Goal: Transaction & Acquisition: Purchase product/service

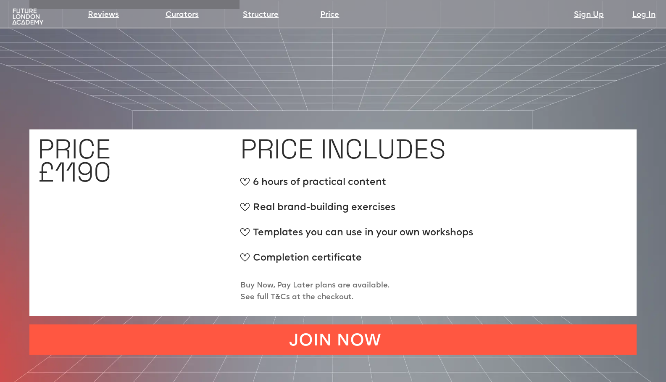
scroll to position [3142, 0]
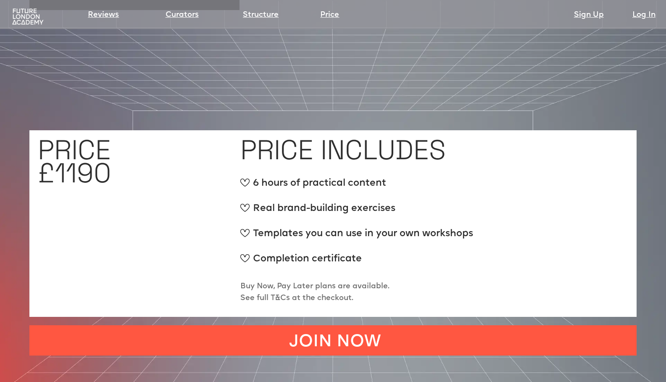
click at [310, 281] on p "Buy Now, Pay Later plans are available. See full T&Cs at the checkout." at bounding box center [314, 293] width 149 height 24
click at [280, 281] on p "Buy Now, Pay Later plans are available. See full T&Cs at the checkout." at bounding box center [314, 293] width 149 height 24
click at [348, 226] on div "PRICE INCLUDES 6 hours of practical content Real brand-building exercises Templ…" at bounding box center [434, 224] width 388 height 170
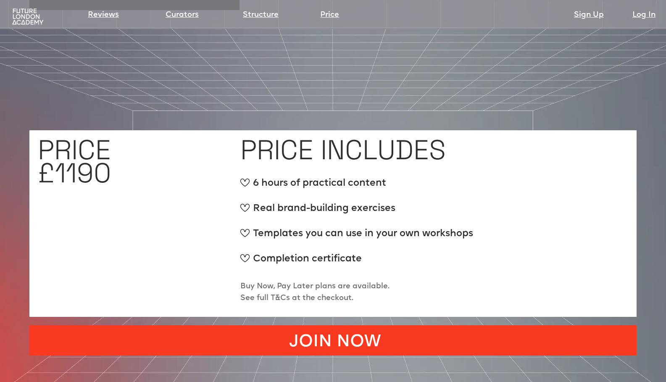
click at [339, 325] on link "JOIN NOW" at bounding box center [332, 340] width 607 height 30
